Goal: Communication & Community: Answer question/provide support

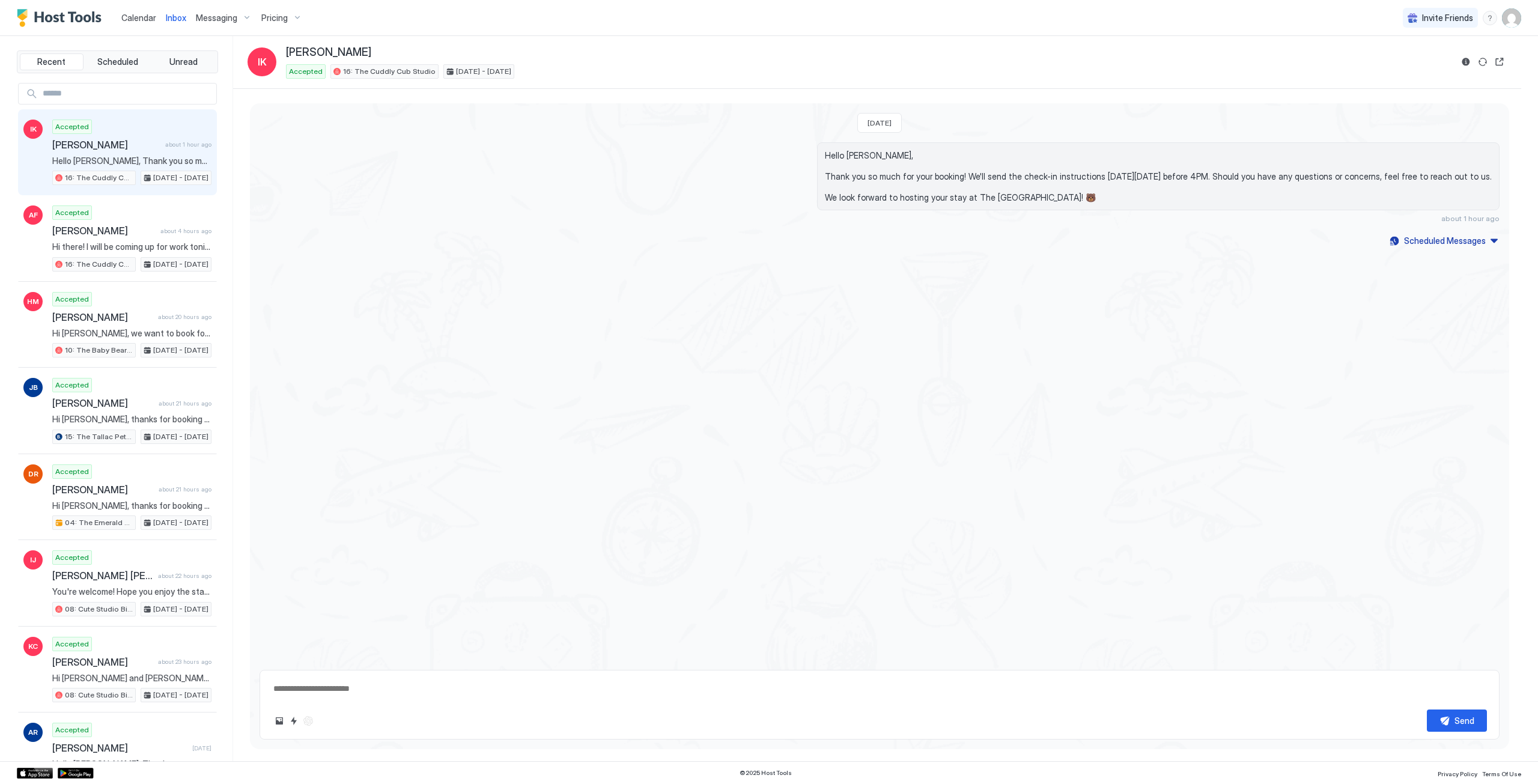
type textarea "*"
click at [1092, 160] on span "Hello [PERSON_NAME], Thank you so much for your booking! We'll send the check-i…" at bounding box center [1159, 176] width 667 height 53
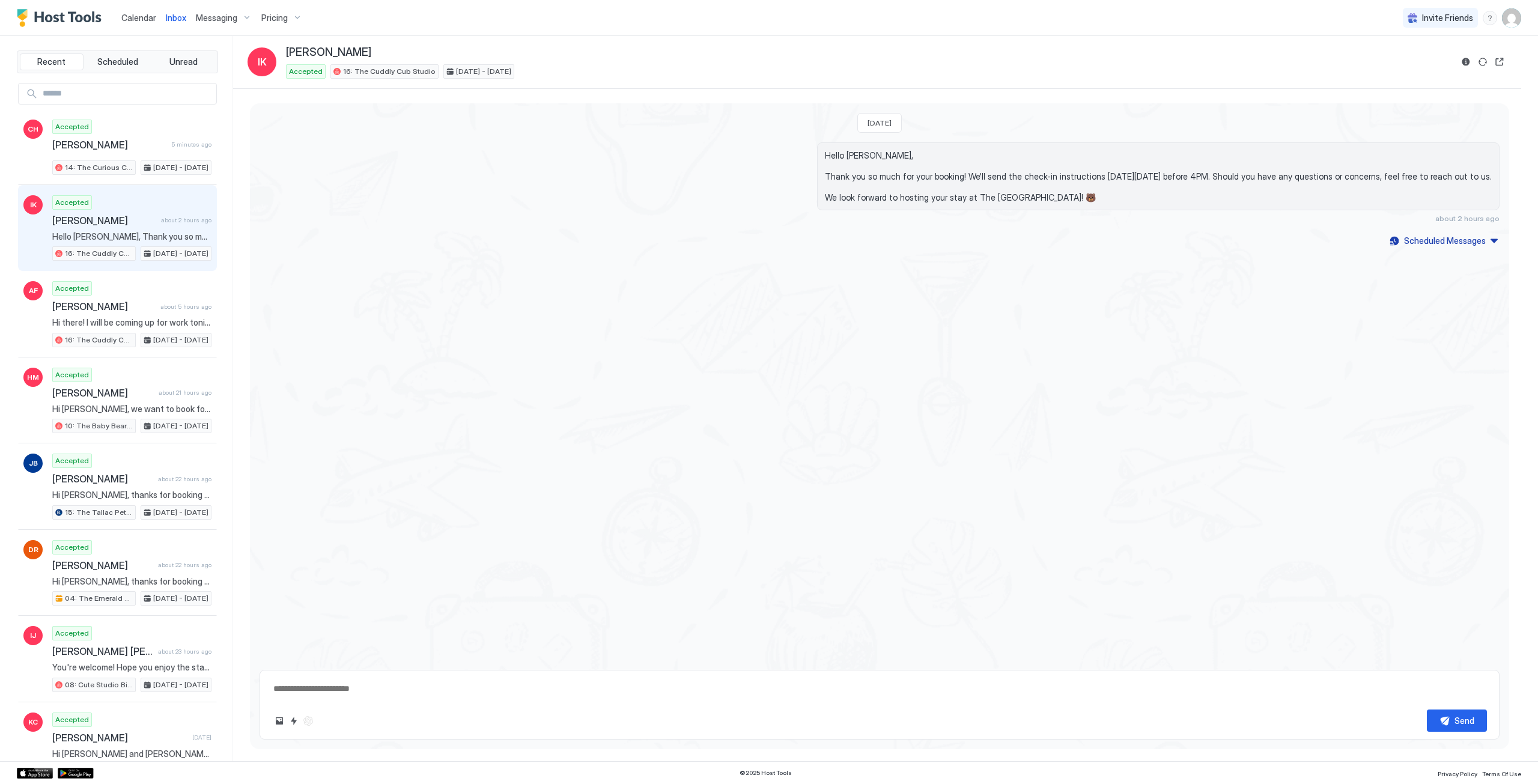
type textarea "*"
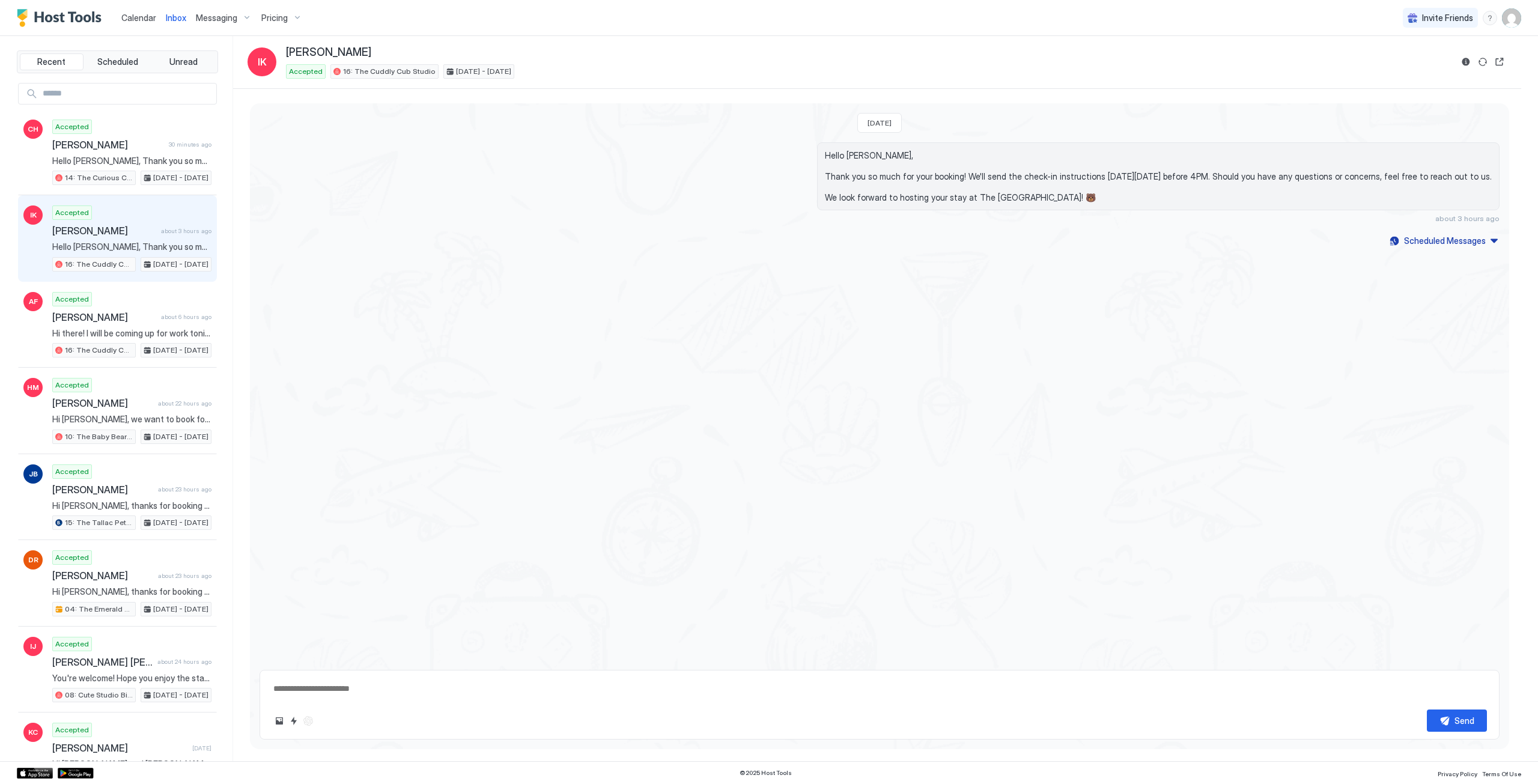
type textarea "*"
